Goal: Find specific fact: Find specific fact

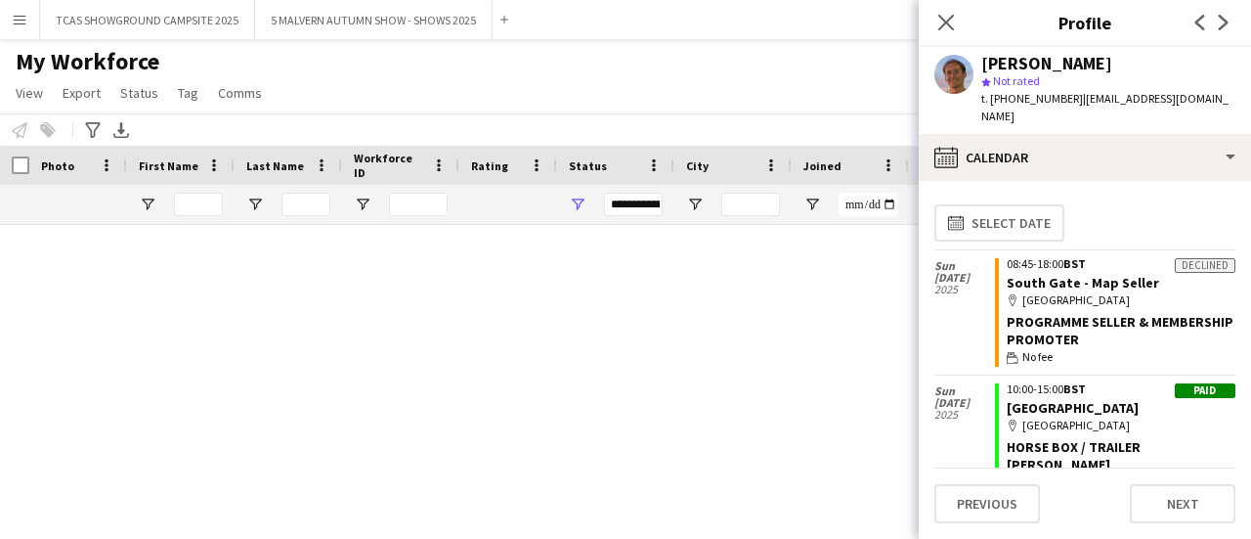
scroll to position [10322, 0]
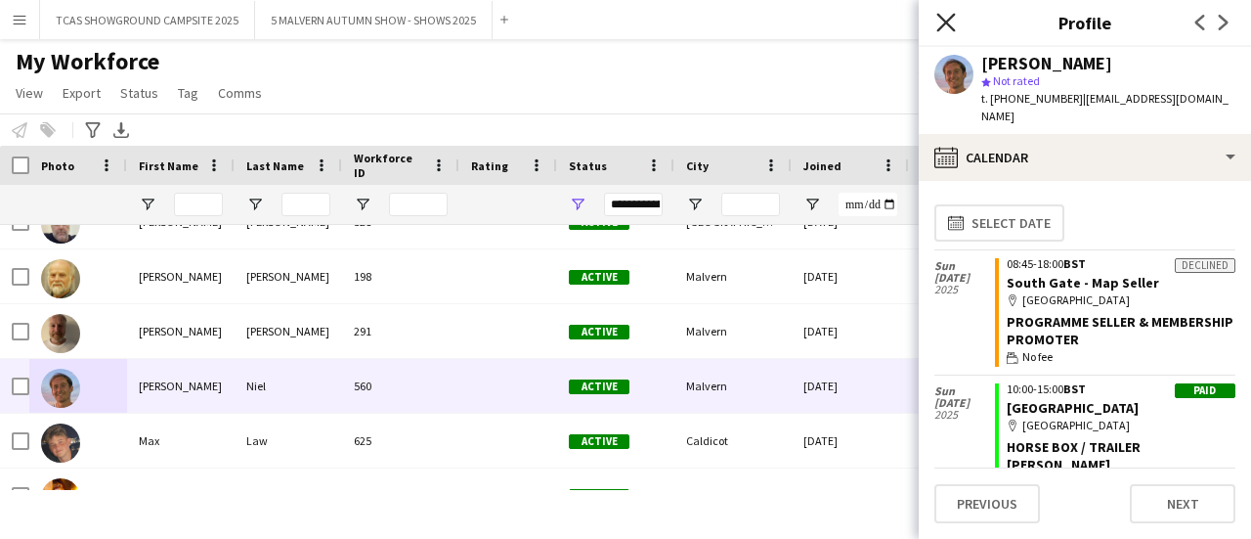
click at [953, 22] on icon "Close pop-in" at bounding box center [946, 22] width 19 height 19
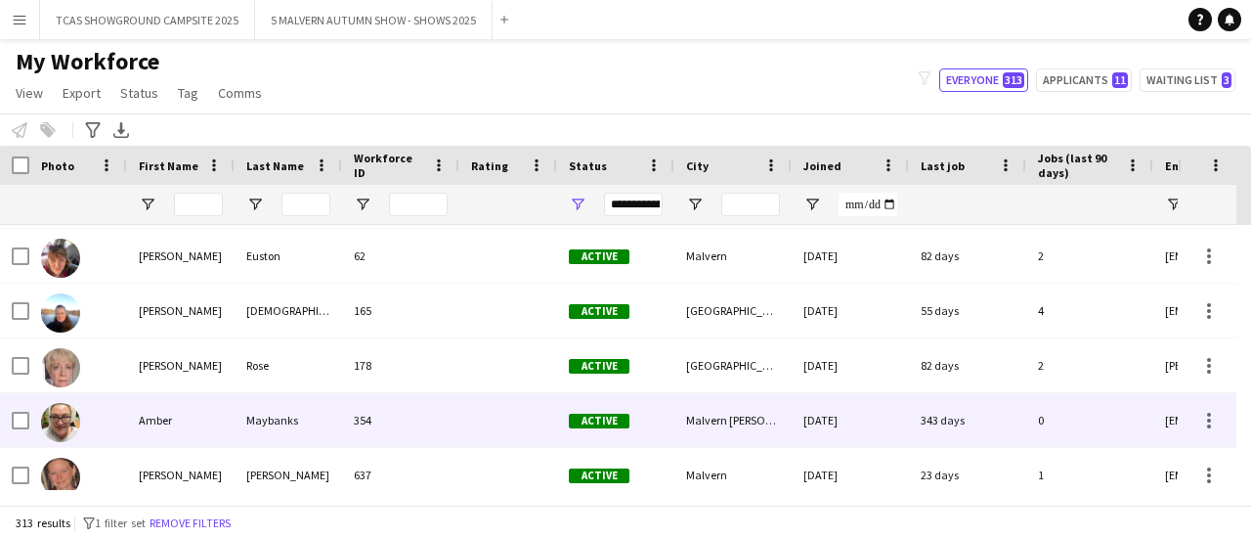
scroll to position [391, 0]
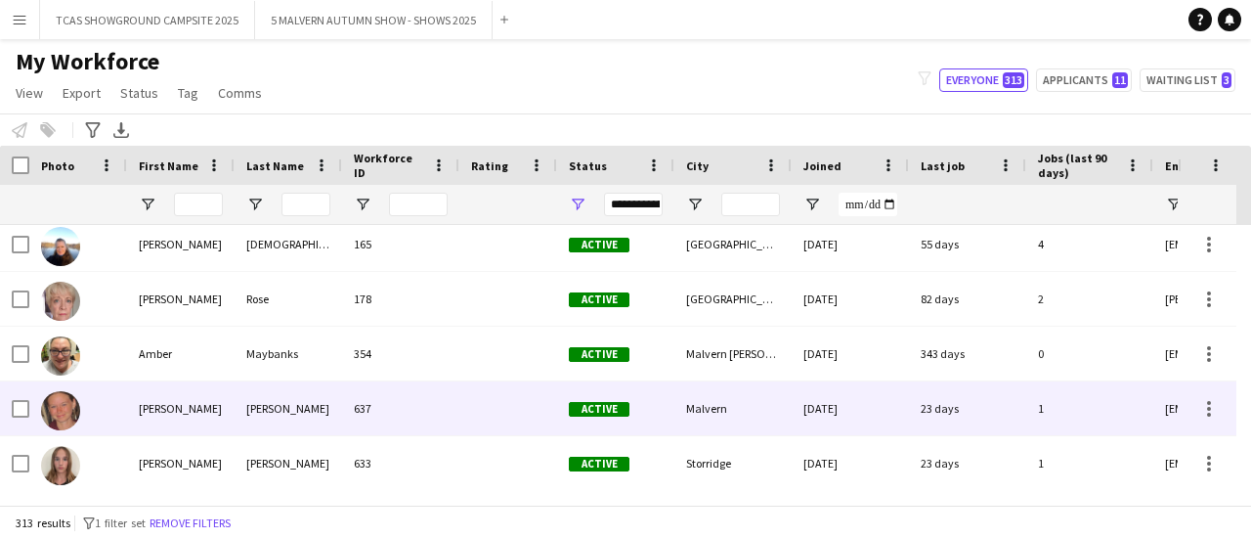
click at [379, 432] on div "637" at bounding box center [400, 408] width 117 height 54
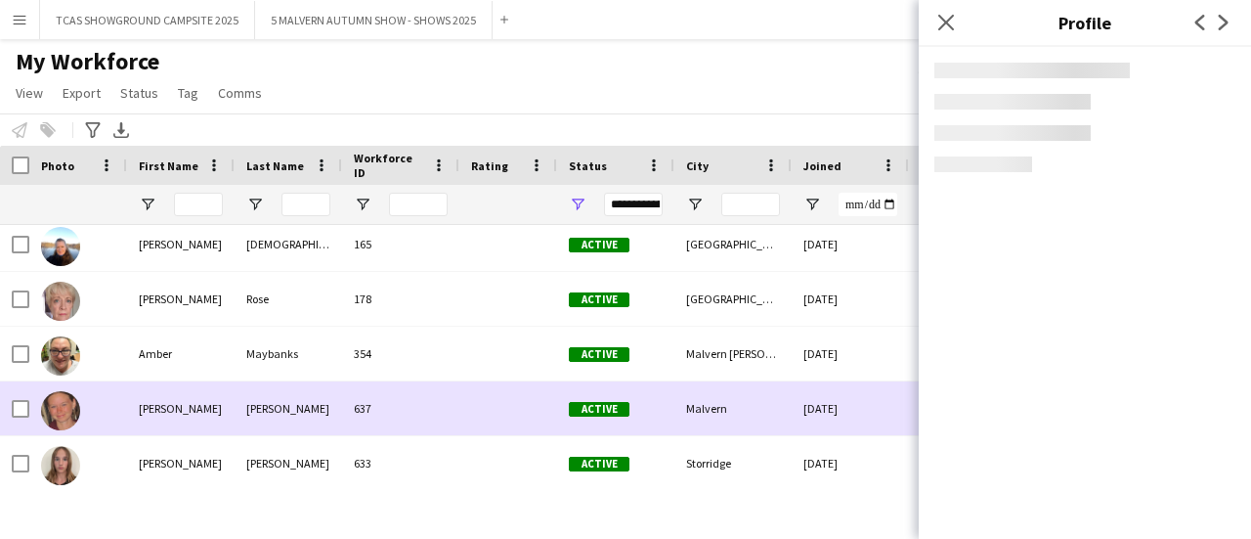
click at [382, 423] on div "637" at bounding box center [400, 408] width 117 height 54
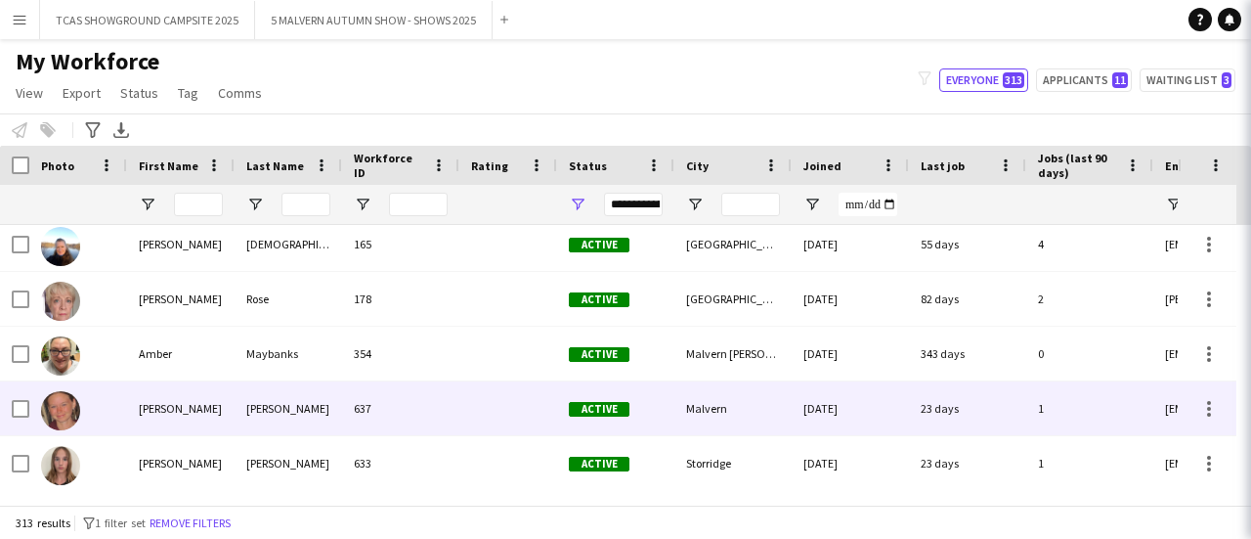
click at [382, 423] on div "637" at bounding box center [400, 408] width 117 height 54
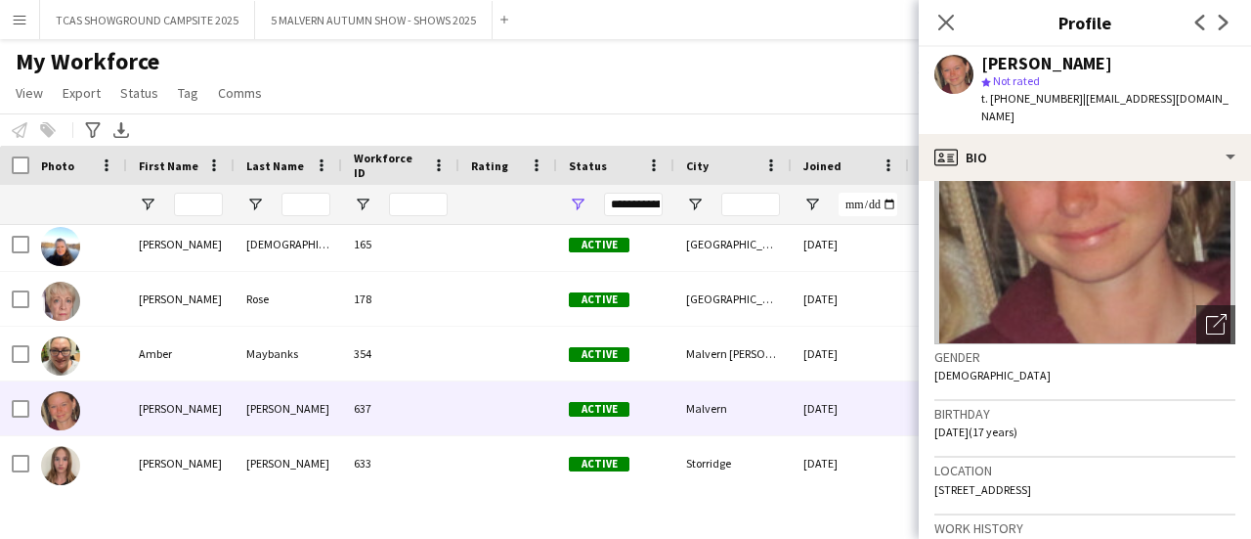
scroll to position [0, 0]
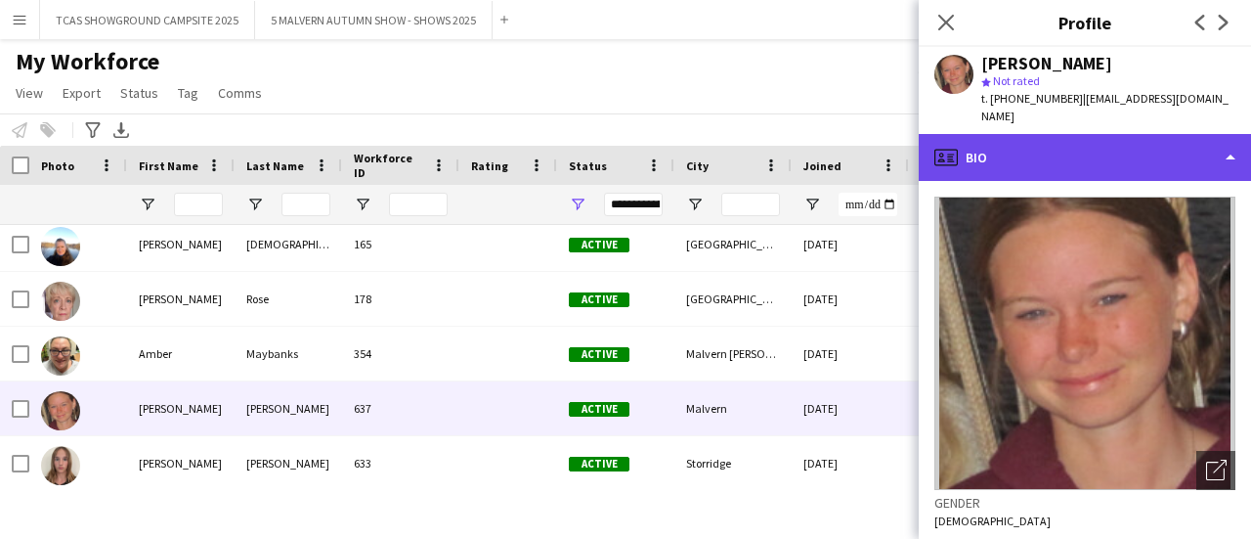
click at [1204, 142] on div "profile Bio" at bounding box center [1085, 157] width 332 height 47
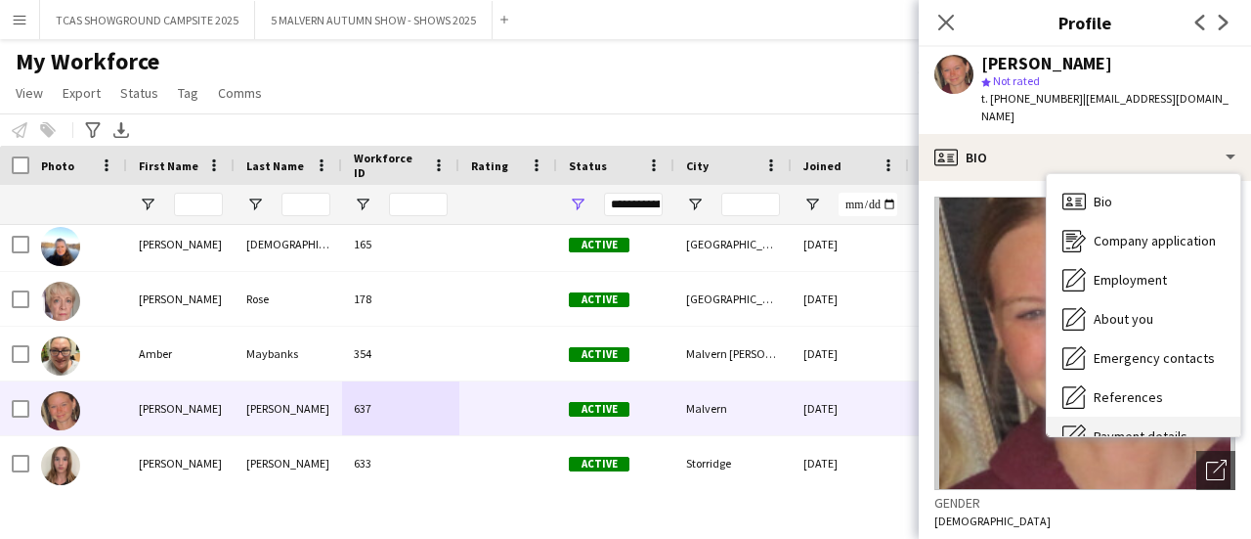
click at [1154, 416] on div "Payment details Payment details" at bounding box center [1144, 435] width 194 height 39
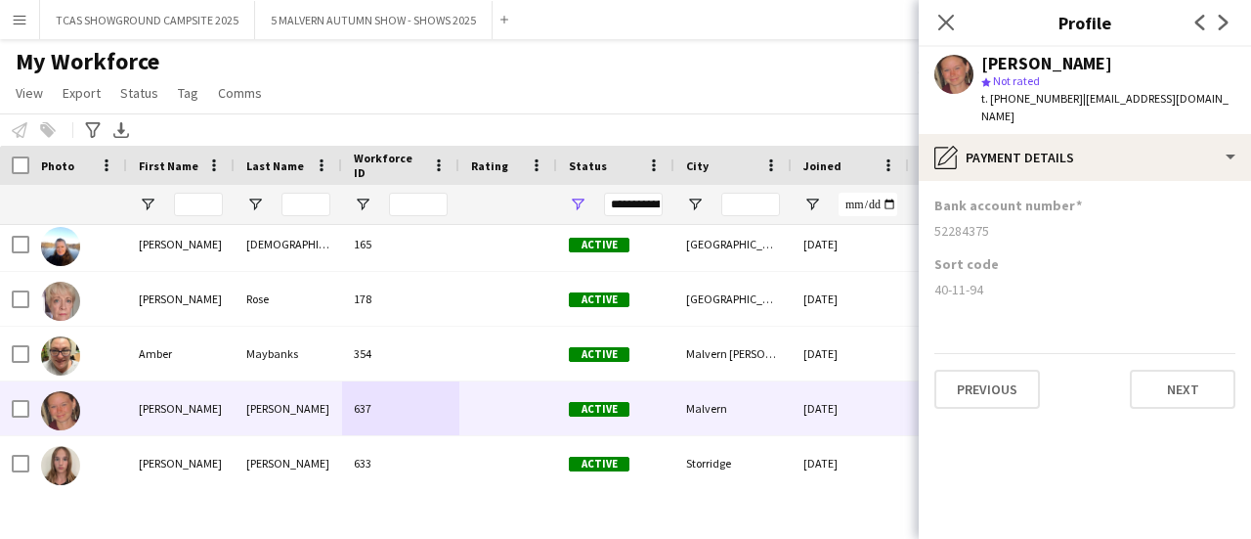
drag, startPoint x: 987, startPoint y: 215, endPoint x: 903, endPoint y: 208, distance: 84.3
click at [903, 208] on body "Menu Boards Boards Boards All jobs Status Workforce Workforce My Workforce Recr…" at bounding box center [625, 269] width 1251 height 539
click at [958, 222] on div "52284375" at bounding box center [1085, 231] width 301 height 18
drag, startPoint x: 997, startPoint y: 212, endPoint x: 935, endPoint y: 210, distance: 62.6
click at [935, 222] on div "52284375" at bounding box center [1085, 231] width 301 height 18
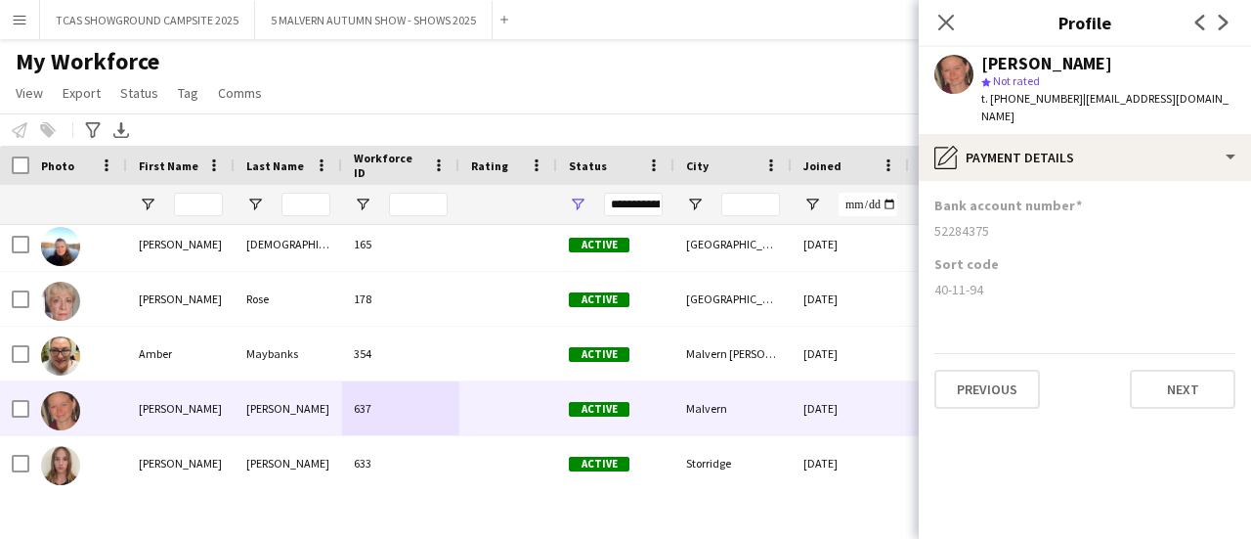
copy div "52284375"
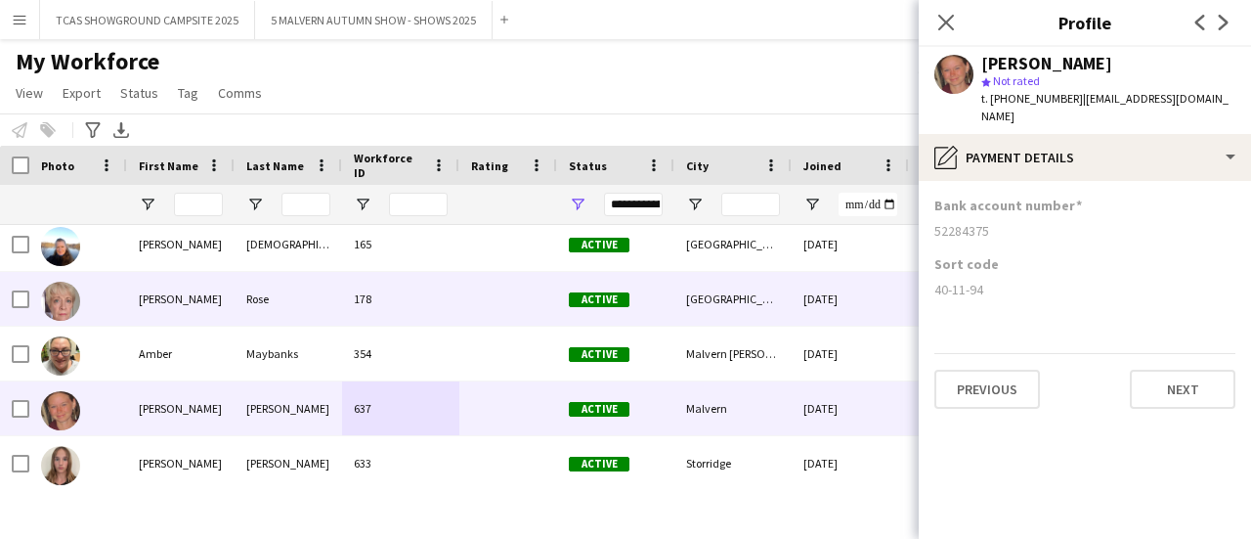
drag, startPoint x: 983, startPoint y: 271, endPoint x: 916, endPoint y: 278, distance: 67.8
click at [916, 278] on body "Menu Boards Boards Boards All jobs Status Workforce Workforce My Workforce Recr…" at bounding box center [625, 269] width 1251 height 539
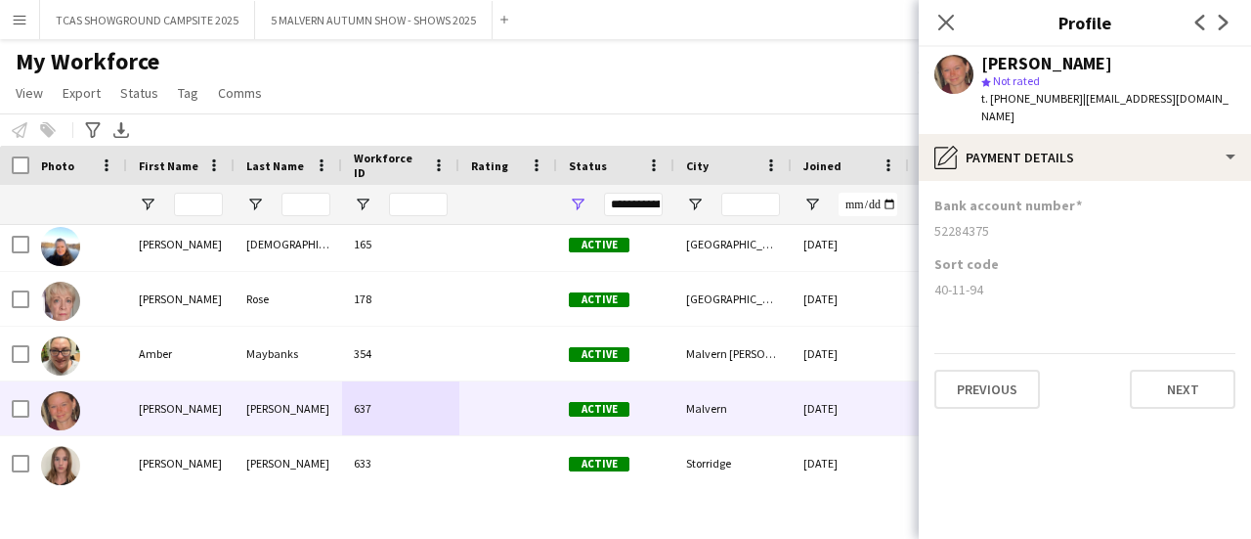
copy body "Close pop-in Profile Previous Next [PERSON_NAME] star Not rated t. [PHONE_NUMBE…"
